Goal: Use online tool/utility: Utilize a website feature to perform a specific function

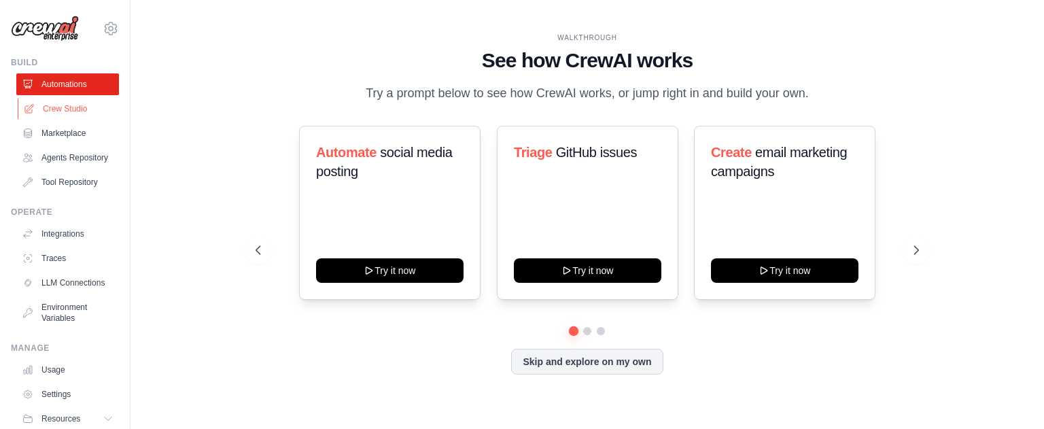
click at [75, 109] on link "Crew Studio" at bounding box center [69, 109] width 103 height 22
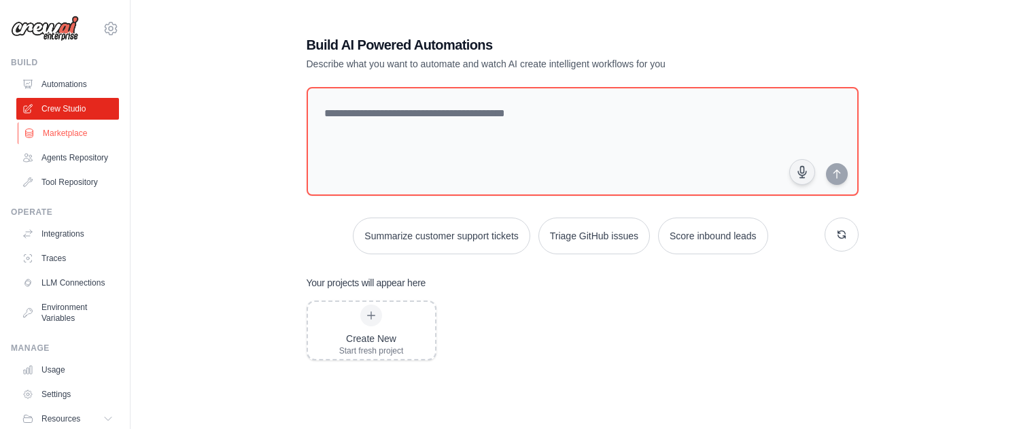
click at [67, 131] on link "Marketplace" at bounding box center [69, 133] width 103 height 22
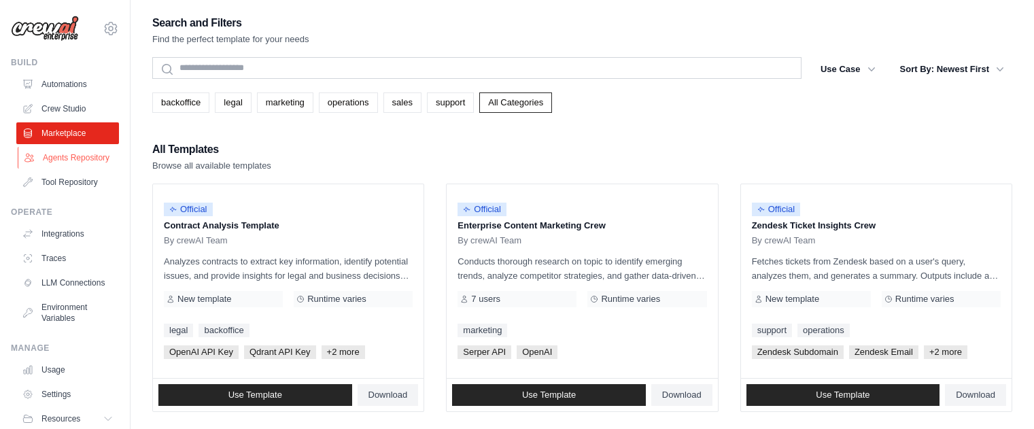
click at [62, 162] on link "Agents Repository" at bounding box center [69, 158] width 103 height 22
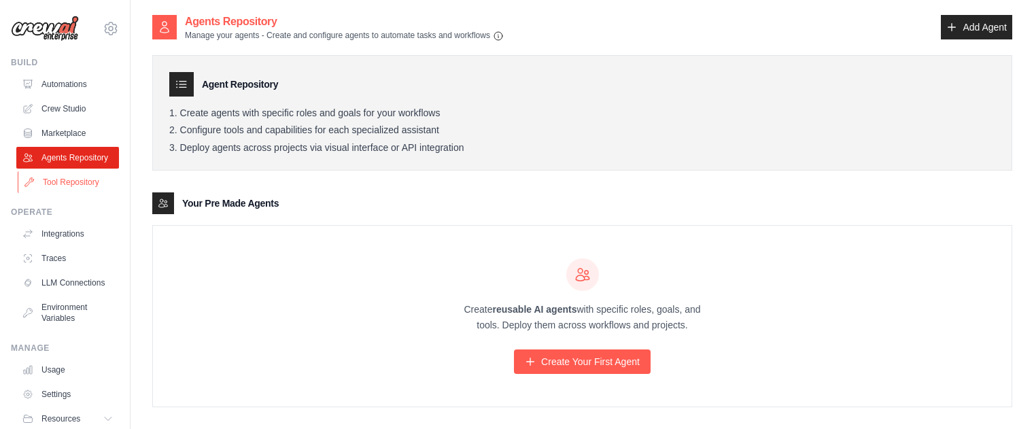
click at [89, 188] on link "Tool Repository" at bounding box center [69, 182] width 103 height 22
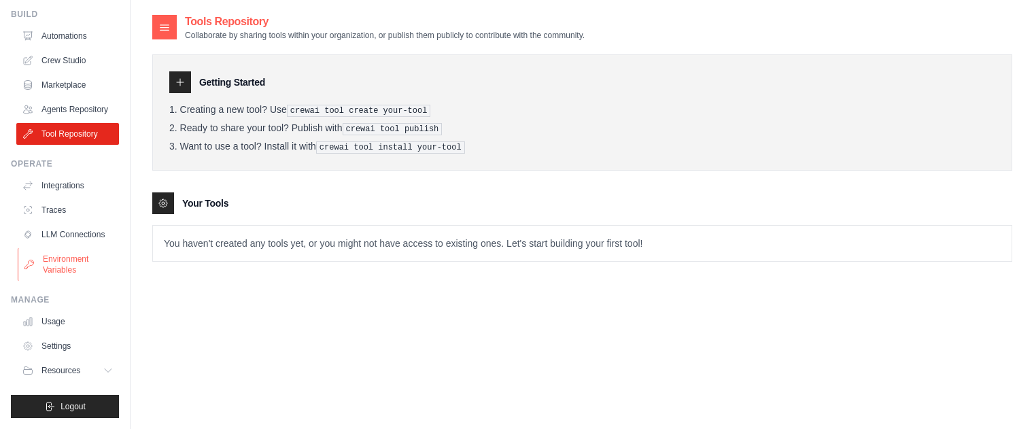
scroll to position [27, 0]
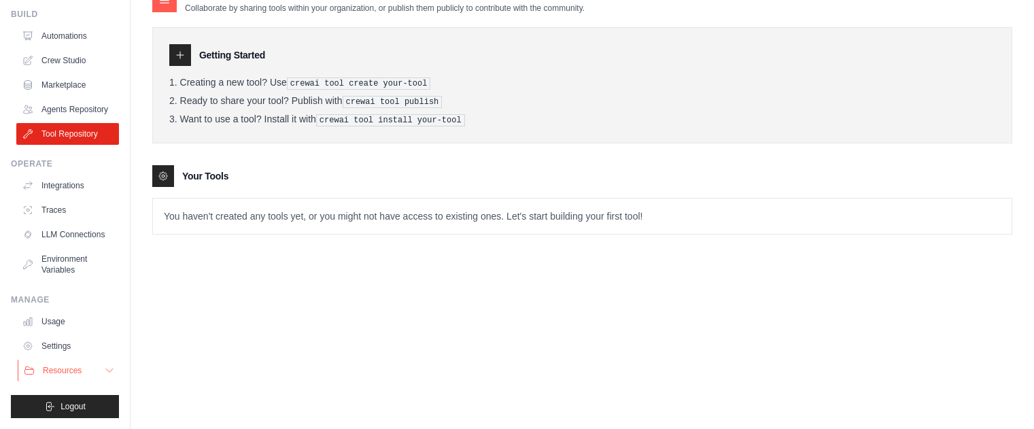
click at [104, 370] on icon at bounding box center [109, 370] width 11 height 11
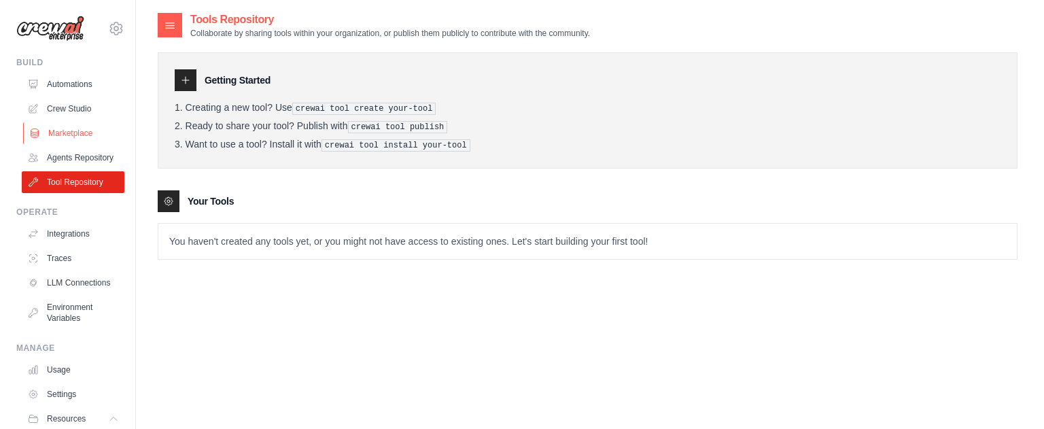
scroll to position [0, 0]
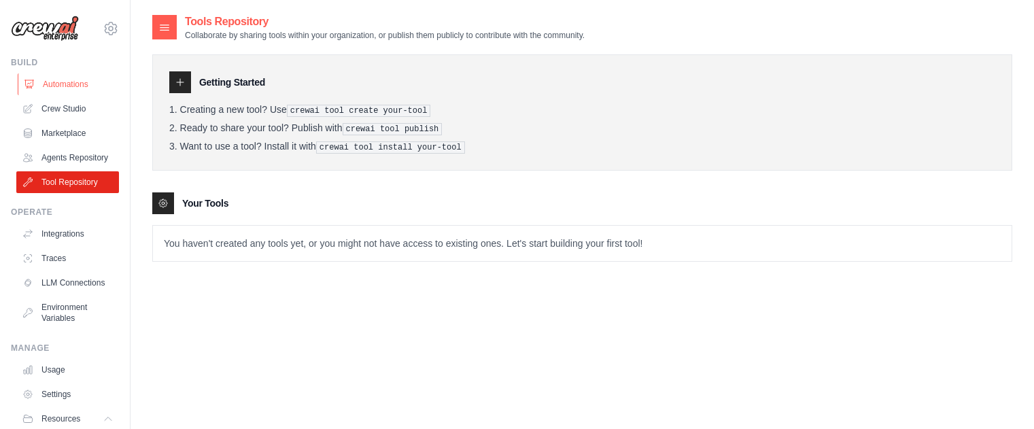
click at [67, 84] on link "Automations" at bounding box center [69, 84] width 103 height 22
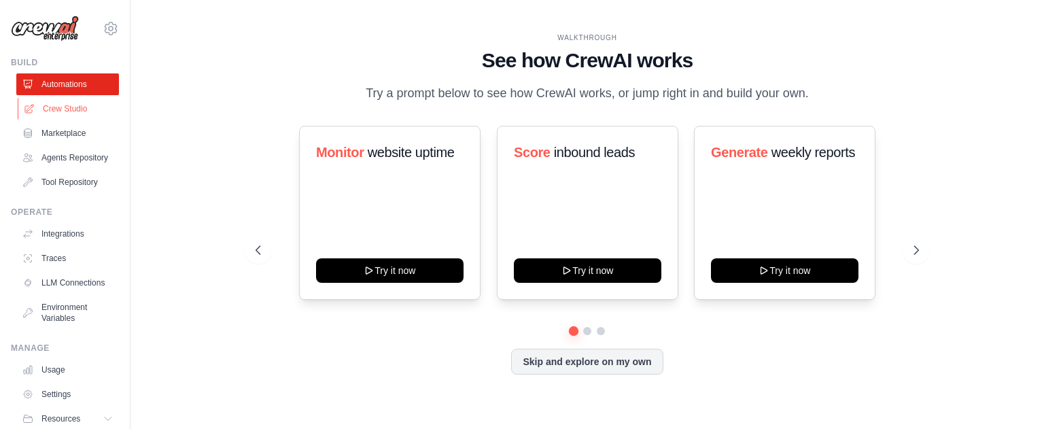
click at [65, 111] on link "Crew Studio" at bounding box center [69, 109] width 103 height 22
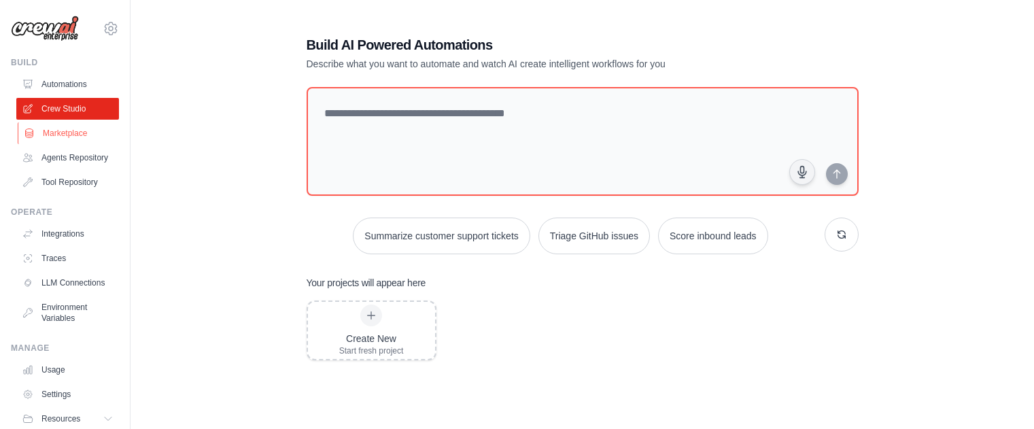
click at [69, 131] on link "Marketplace" at bounding box center [69, 133] width 103 height 22
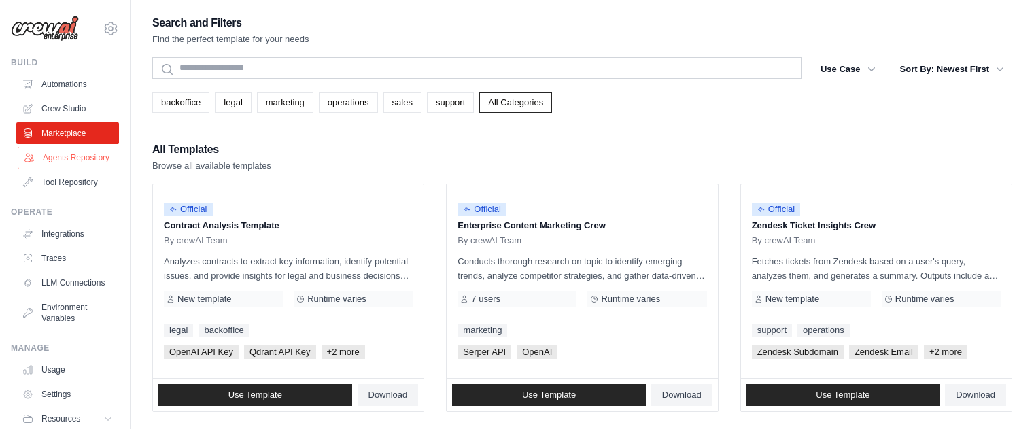
click at [65, 166] on link "Agents Repository" at bounding box center [69, 158] width 103 height 22
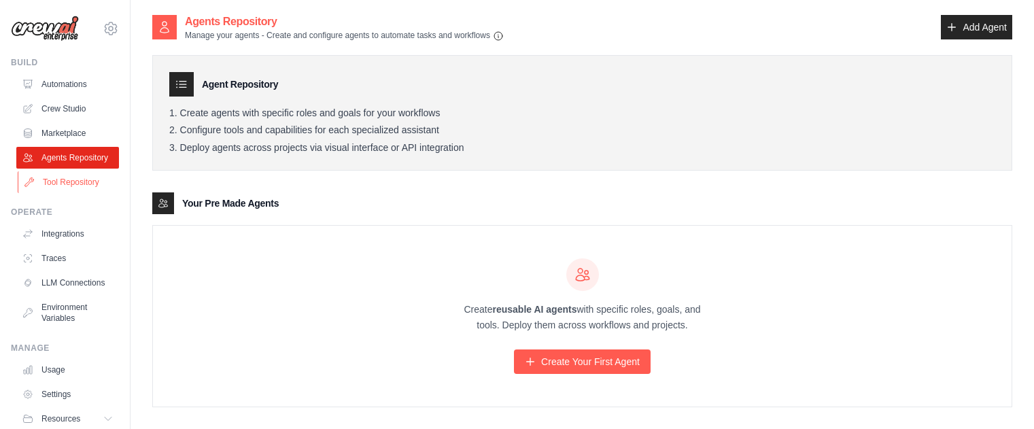
click at [71, 192] on link "Tool Repository" at bounding box center [69, 182] width 103 height 22
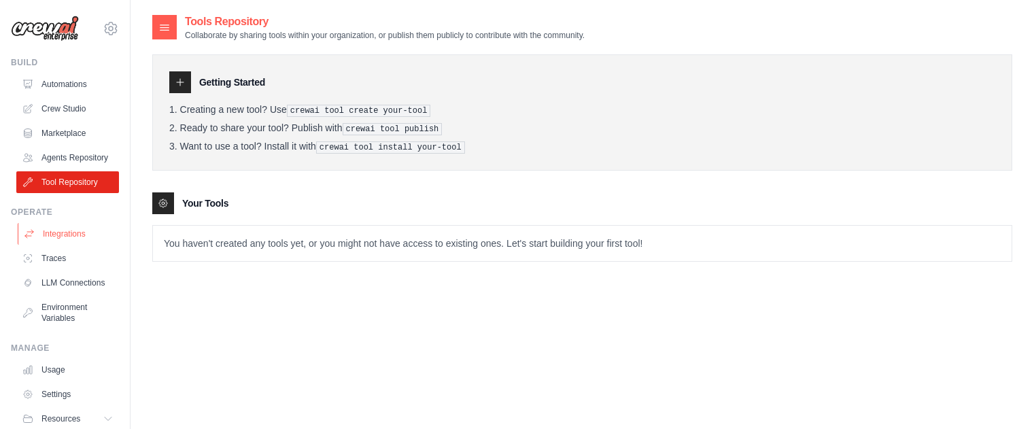
click at [77, 244] on link "Integrations" at bounding box center [69, 234] width 103 height 22
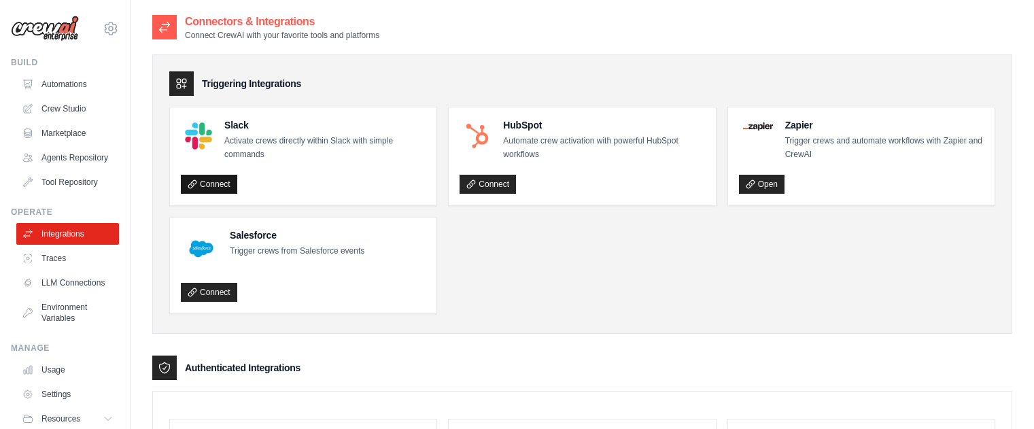
click at [218, 185] on link "Connect" at bounding box center [209, 184] width 56 height 19
click at [74, 82] on link "Automations" at bounding box center [69, 84] width 103 height 22
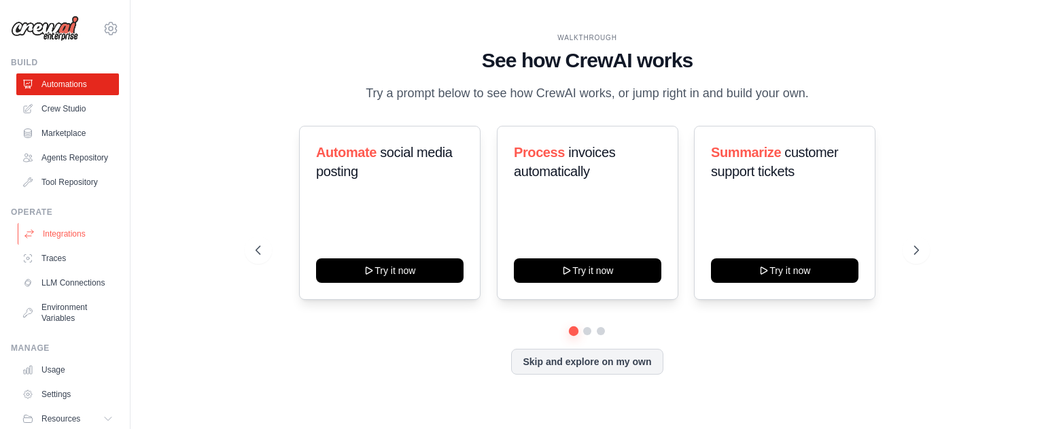
click at [67, 242] on link "Integrations" at bounding box center [69, 234] width 103 height 22
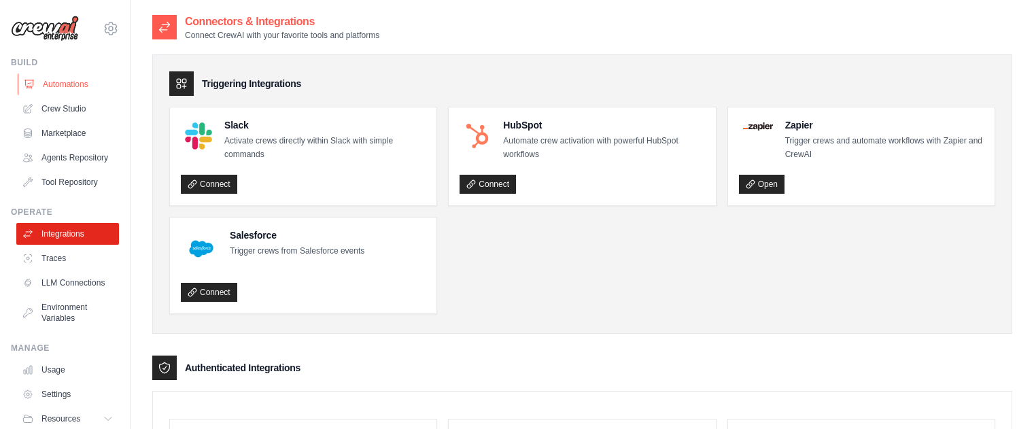
click at [67, 82] on link "Automations" at bounding box center [69, 84] width 103 height 22
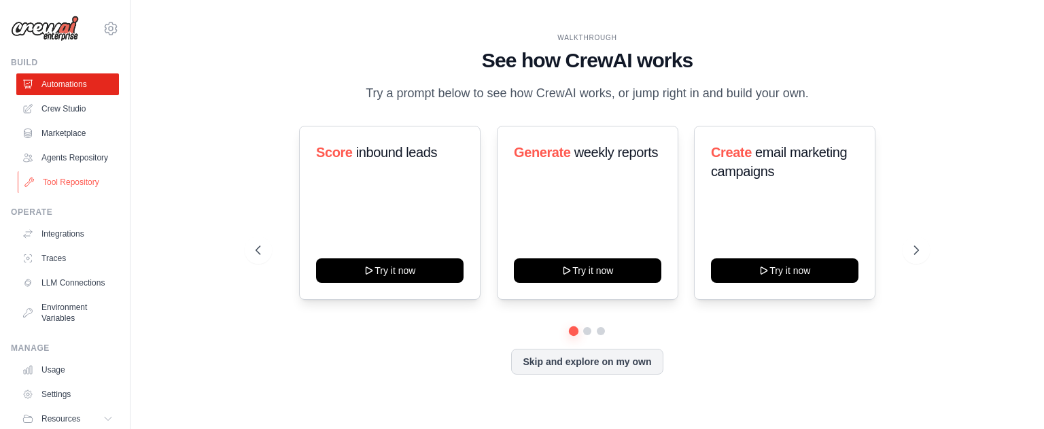
click at [73, 188] on link "Tool Repository" at bounding box center [69, 182] width 103 height 22
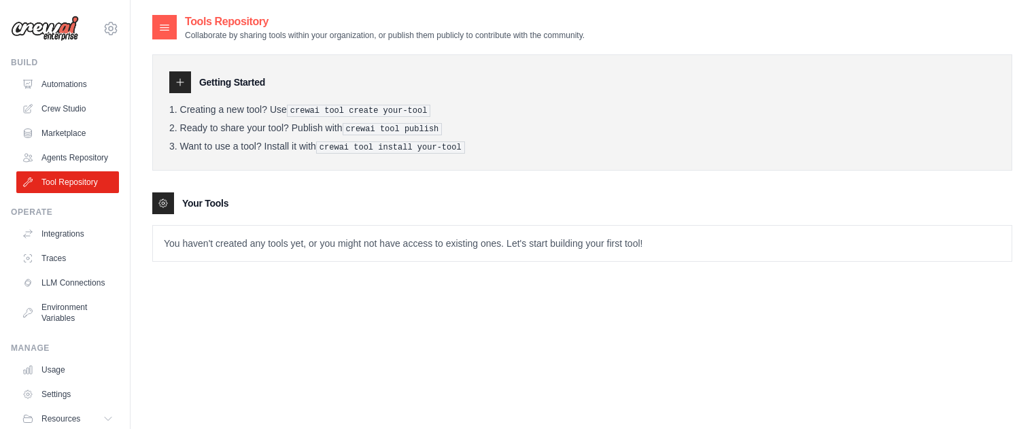
click at [360, 112] on pre "crewai tool create your-tool" at bounding box center [359, 111] width 144 height 12
click at [161, 32] on icon at bounding box center [165, 27] width 14 height 14
click at [167, 22] on icon at bounding box center [165, 27] width 14 height 14
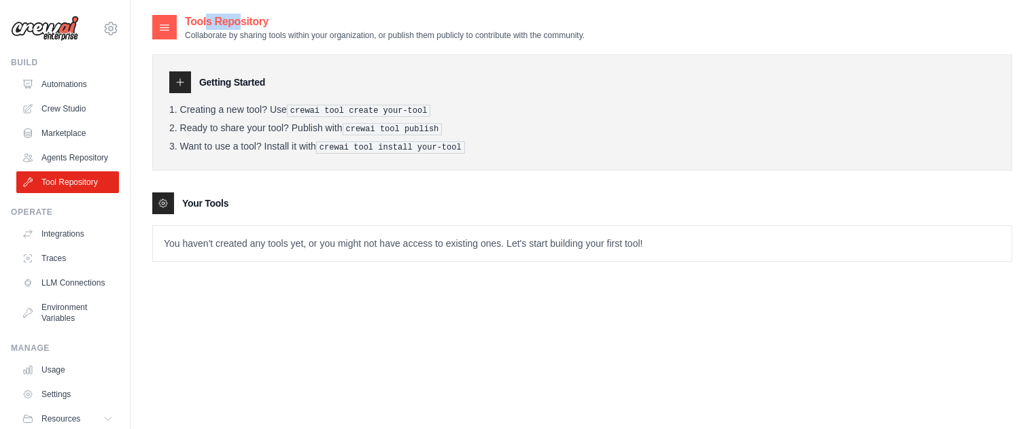
click at [167, 22] on icon at bounding box center [165, 27] width 14 height 14
click at [58, 108] on link "Crew Studio" at bounding box center [69, 109] width 103 height 22
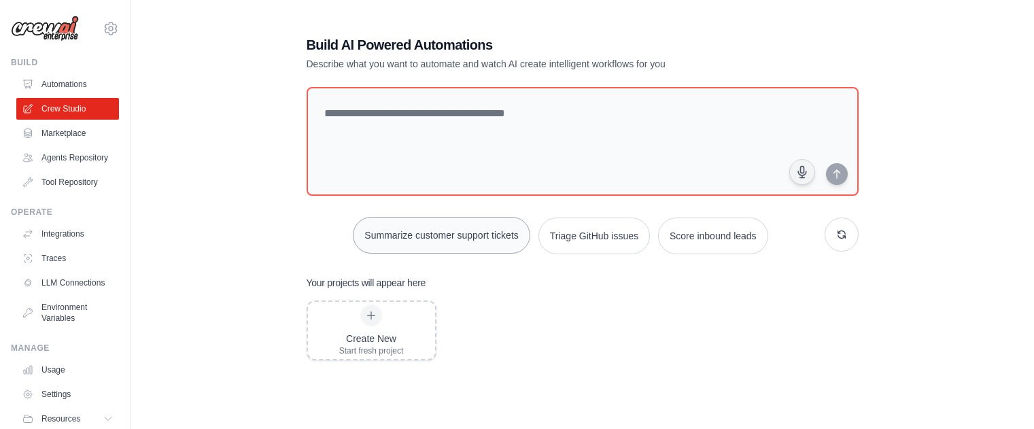
click at [443, 233] on button "Summarize customer support tickets" at bounding box center [441, 235] width 177 height 37
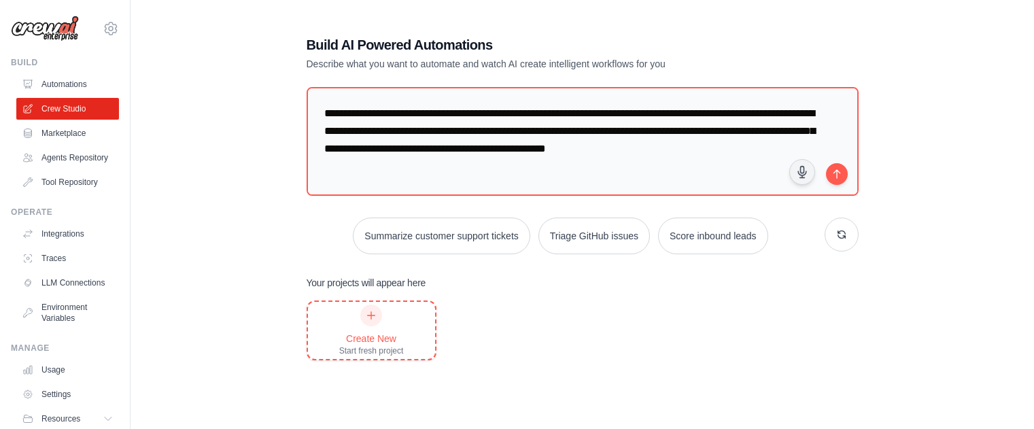
click at [361, 321] on div "Create New Start fresh project" at bounding box center [371, 331] width 65 height 52
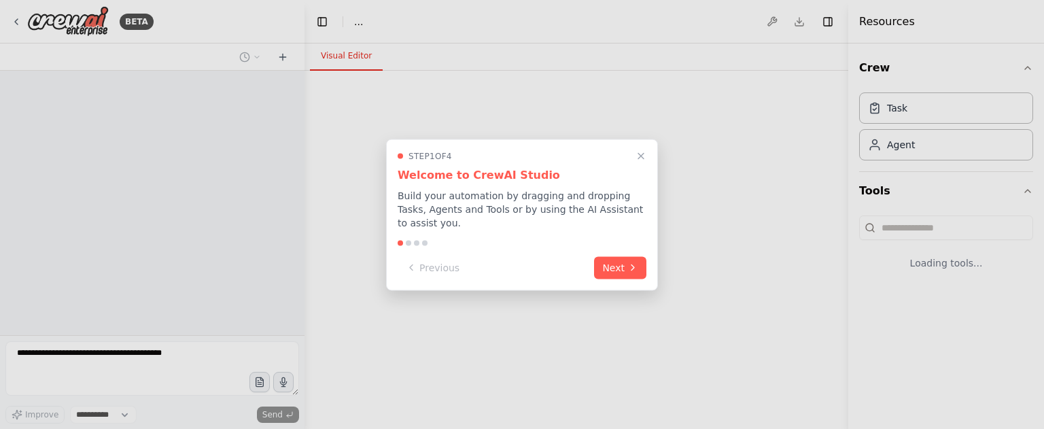
select select "****"
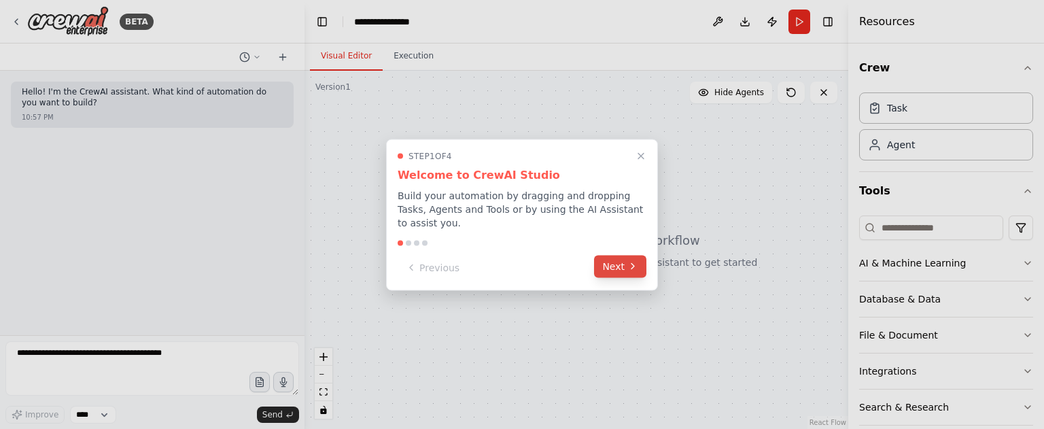
click at [630, 261] on icon at bounding box center [633, 266] width 11 height 11
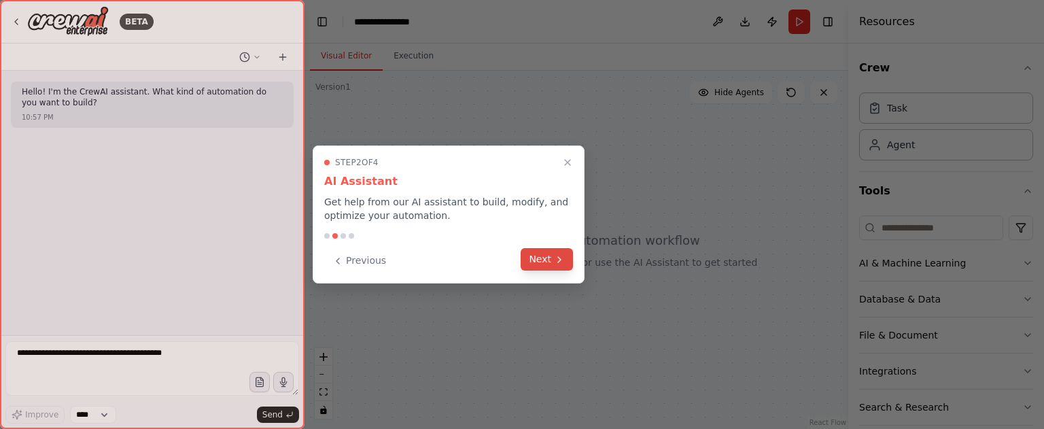
click at [537, 261] on button "Next" at bounding box center [547, 259] width 52 height 22
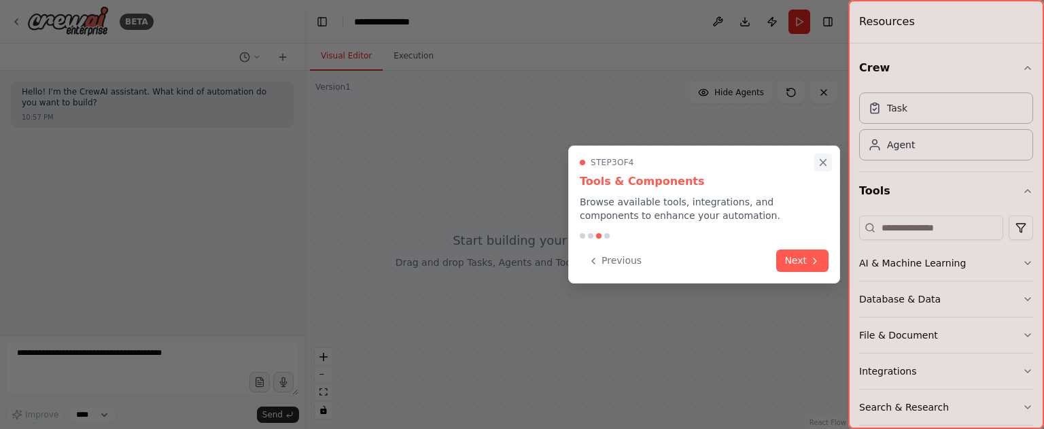
click at [826, 158] on icon "Close walkthrough" at bounding box center [823, 162] width 12 height 12
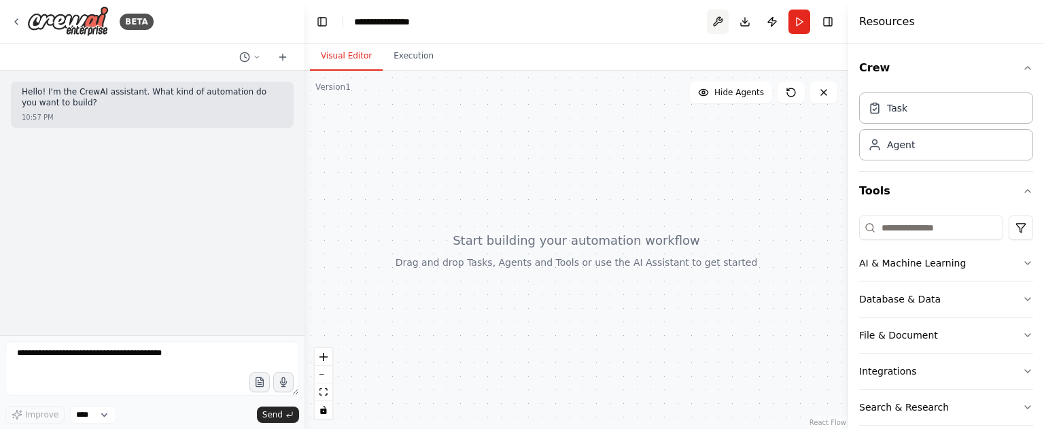
click at [717, 17] on button at bounding box center [718, 22] width 22 height 24
click at [739, 23] on button "Download" at bounding box center [745, 22] width 22 height 24
click at [676, 57] on div "Visual Editor Execution" at bounding box center [577, 57] width 544 height 27
click at [774, 16] on button "Publish" at bounding box center [773, 22] width 22 height 24
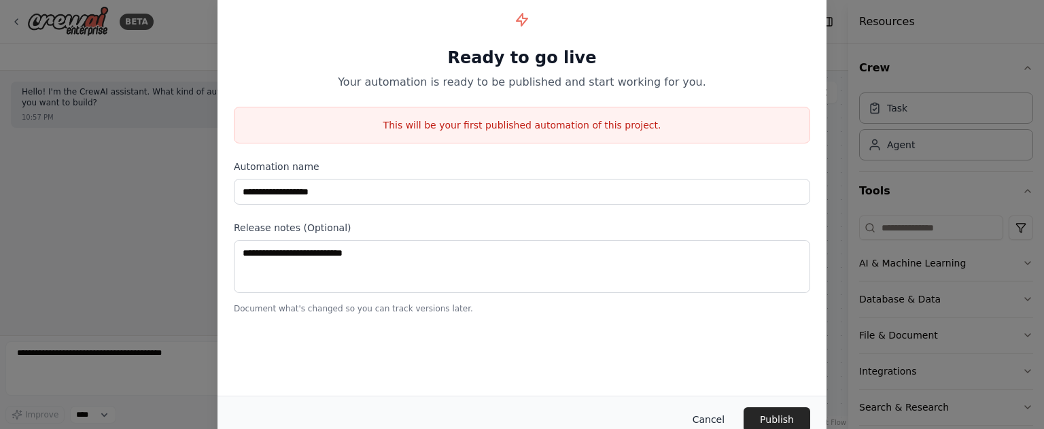
click at [711, 422] on button "Cancel" at bounding box center [709, 419] width 54 height 24
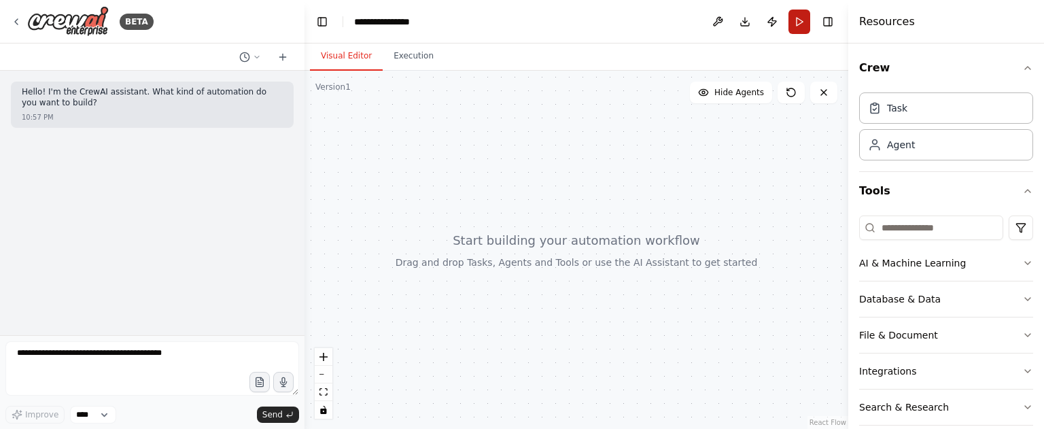
click at [798, 25] on button "Run" at bounding box center [800, 22] width 22 height 24
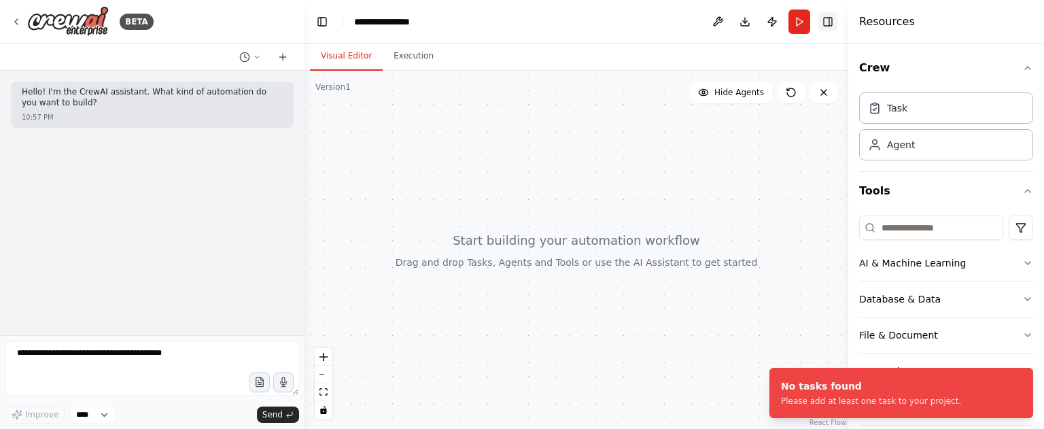
click at [826, 22] on button "Toggle Right Sidebar" at bounding box center [828, 21] width 19 height 19
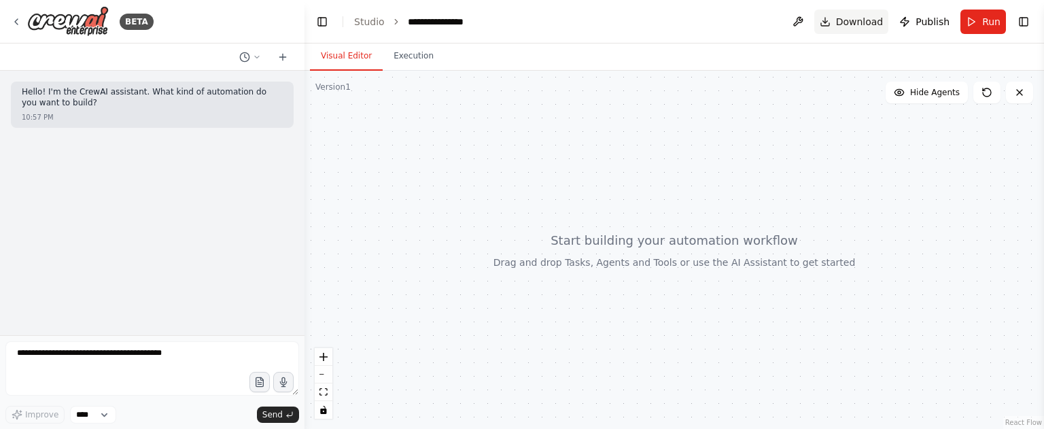
click at [834, 24] on button "Download" at bounding box center [852, 22] width 75 height 24
click at [286, 55] on icon at bounding box center [282, 57] width 11 height 11
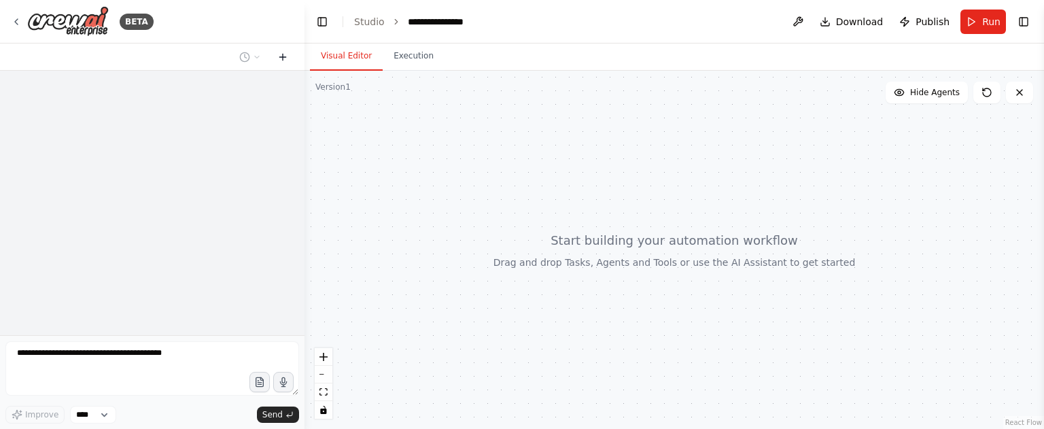
click at [286, 55] on icon at bounding box center [282, 57] width 11 height 11
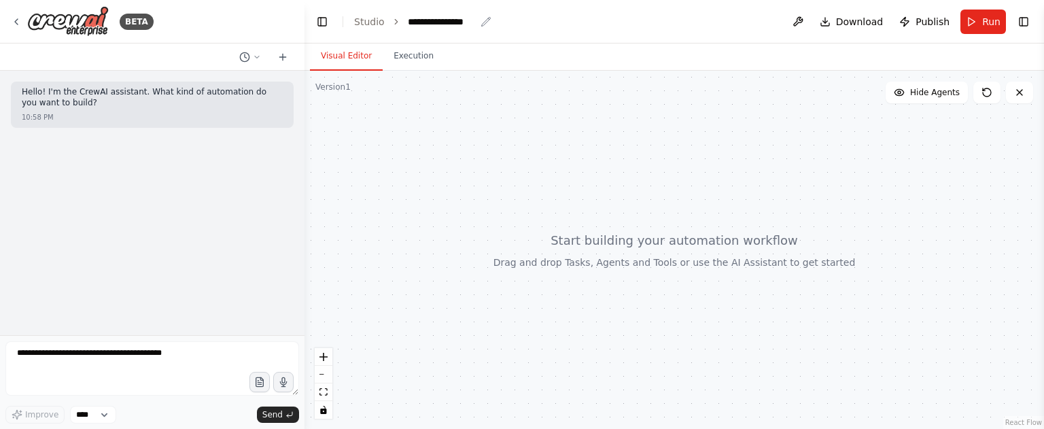
click at [443, 27] on div "**********" at bounding box center [442, 22] width 68 height 14
click at [549, 195] on div at bounding box center [675, 250] width 740 height 358
click at [801, 20] on button at bounding box center [798, 22] width 22 height 24
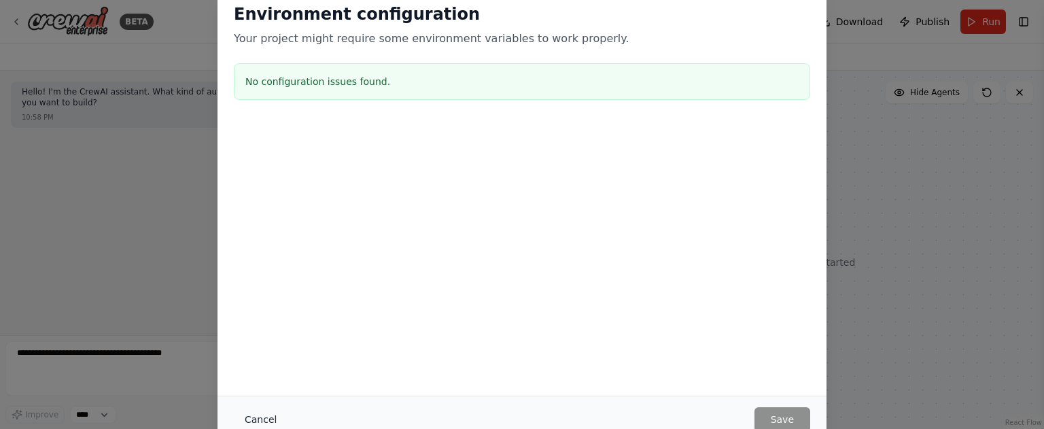
click at [258, 420] on button "Cancel" at bounding box center [261, 419] width 54 height 24
